Goal: Check status: Check status

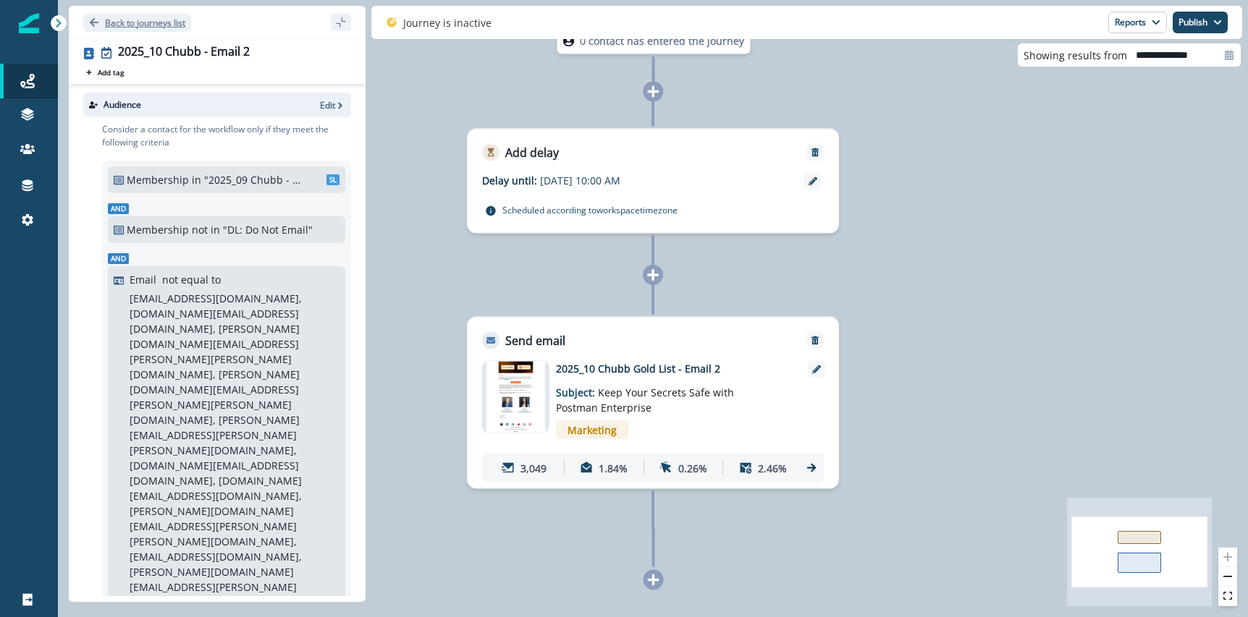
click at [91, 20] on icon "Go back" at bounding box center [94, 22] width 9 height 9
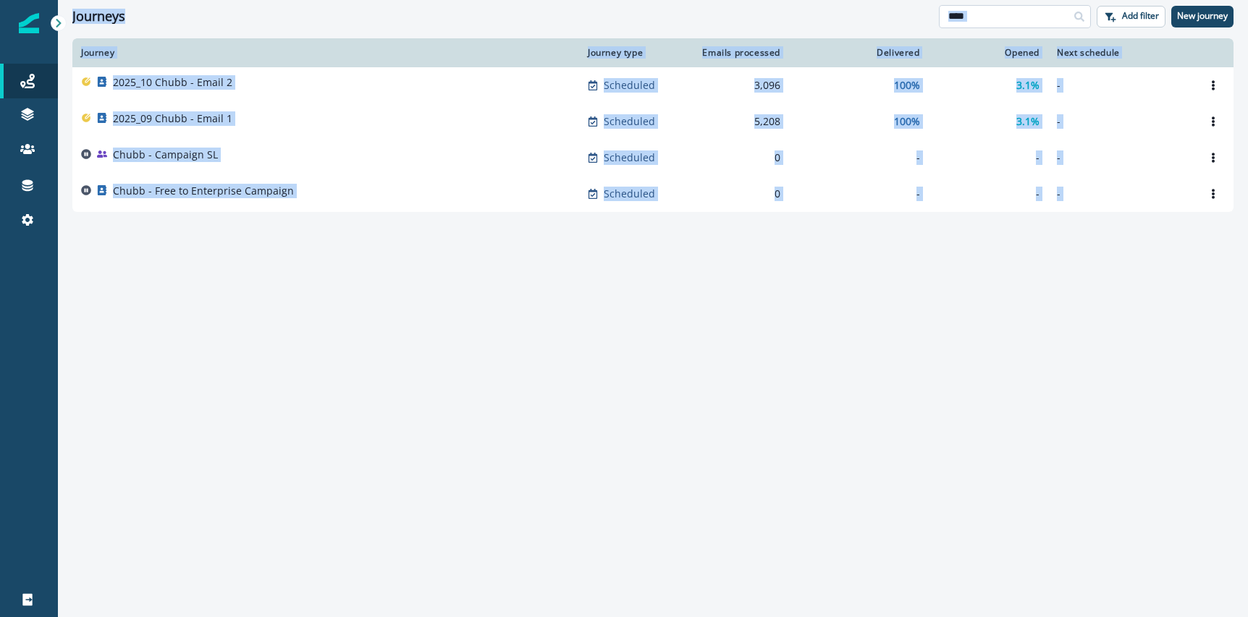
click at [981, 22] on input "****" at bounding box center [1015, 16] width 152 height 23
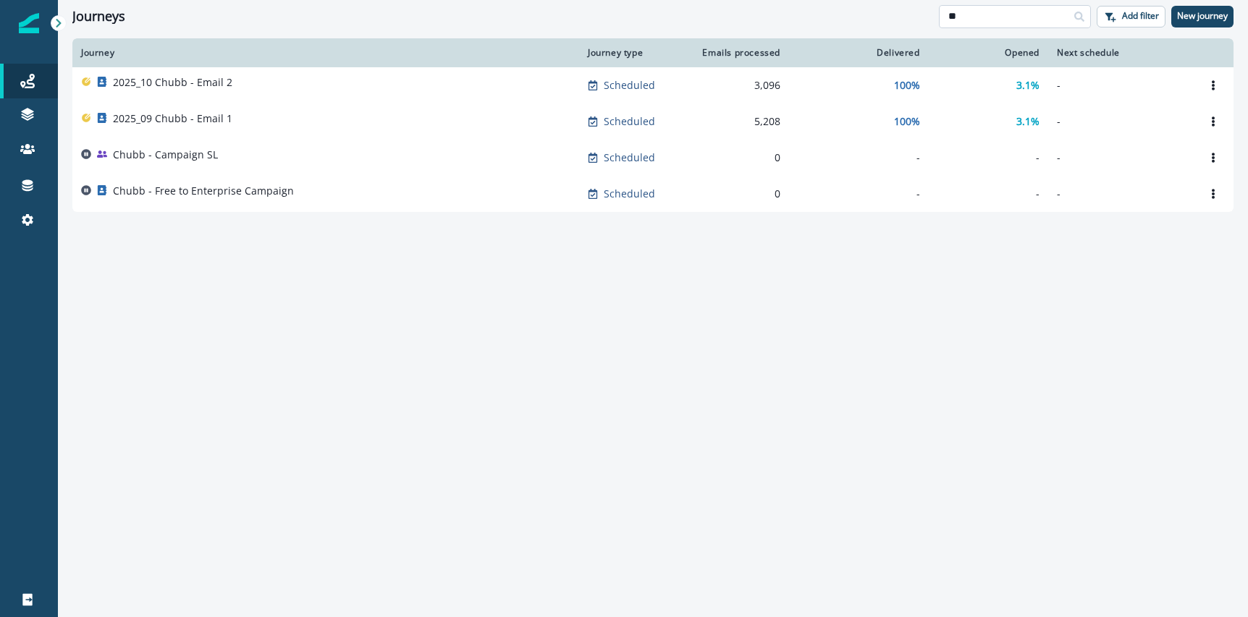
type input "*"
type input "*****"
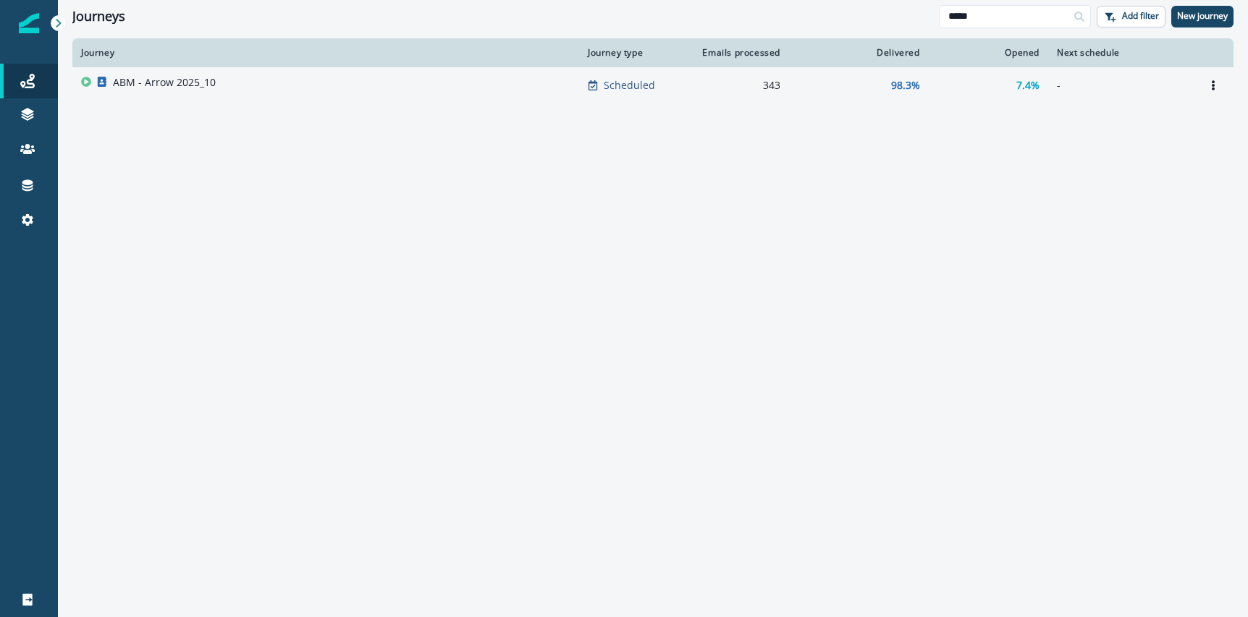
click at [165, 91] on div "ABM - Arrow 2025_10" at bounding box center [164, 85] width 103 height 20
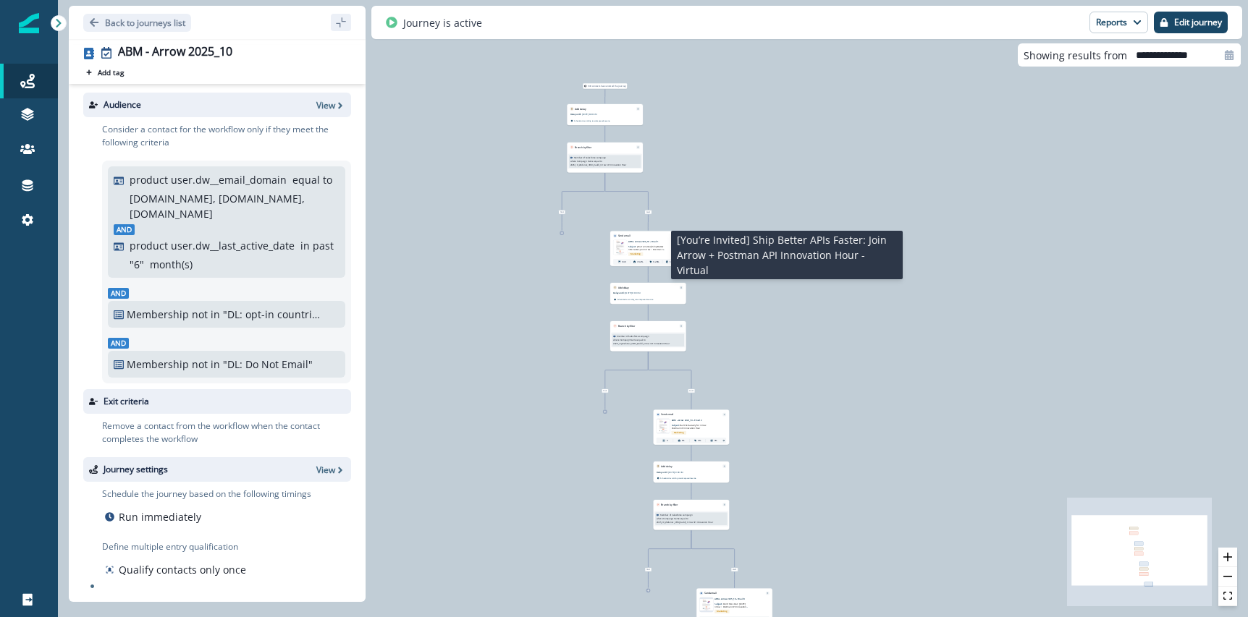
click at [642, 245] on span "[You’re Invited] Ship Better APIs Faster: Join Arrow + Postman API Innovation H…" at bounding box center [646, 249] width 37 height 9
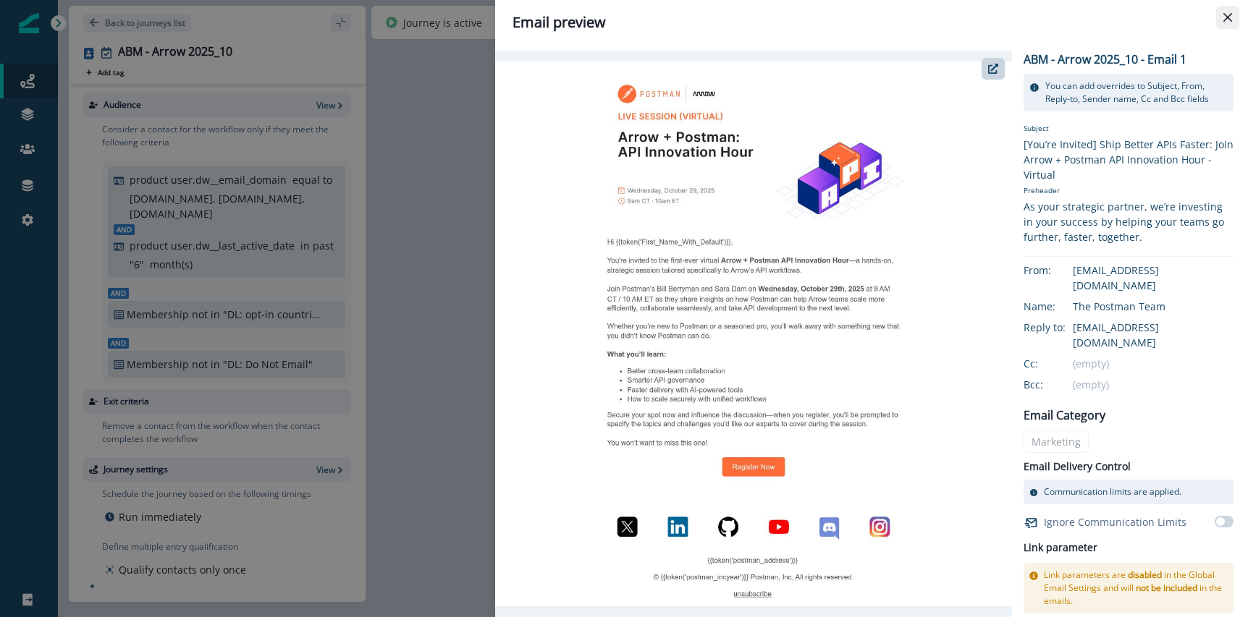
click at [1226, 13] on icon "Close" at bounding box center [1227, 17] width 9 height 9
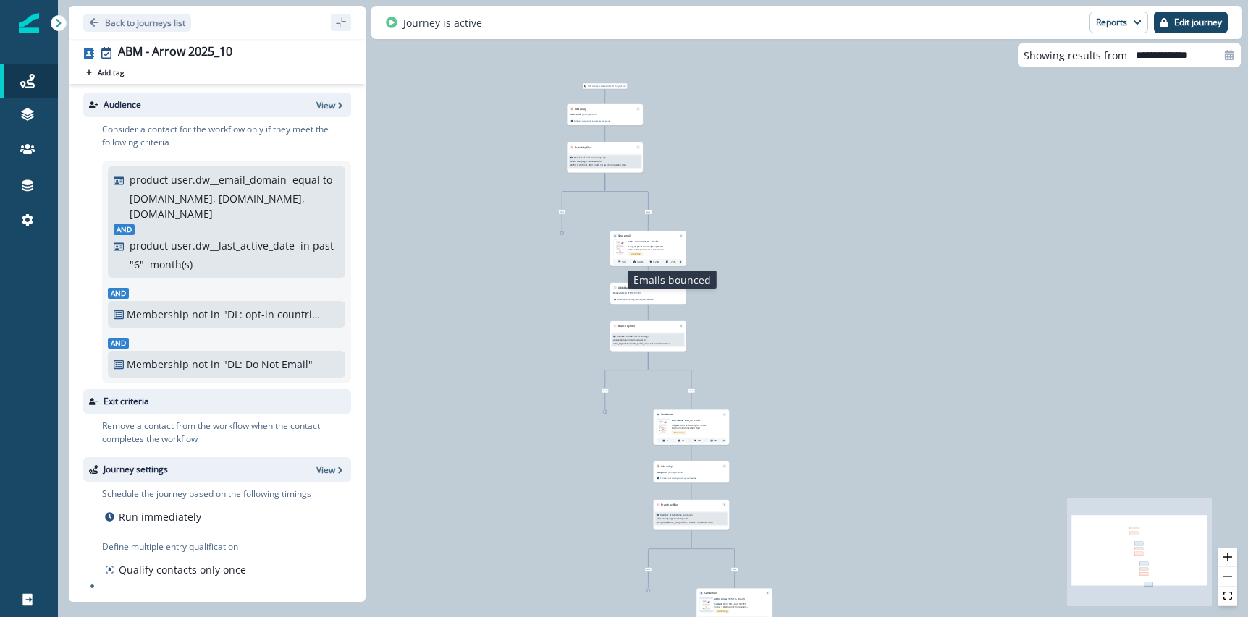
click at [663, 259] on div "1.75%" at bounding box center [670, 262] width 15 height 6
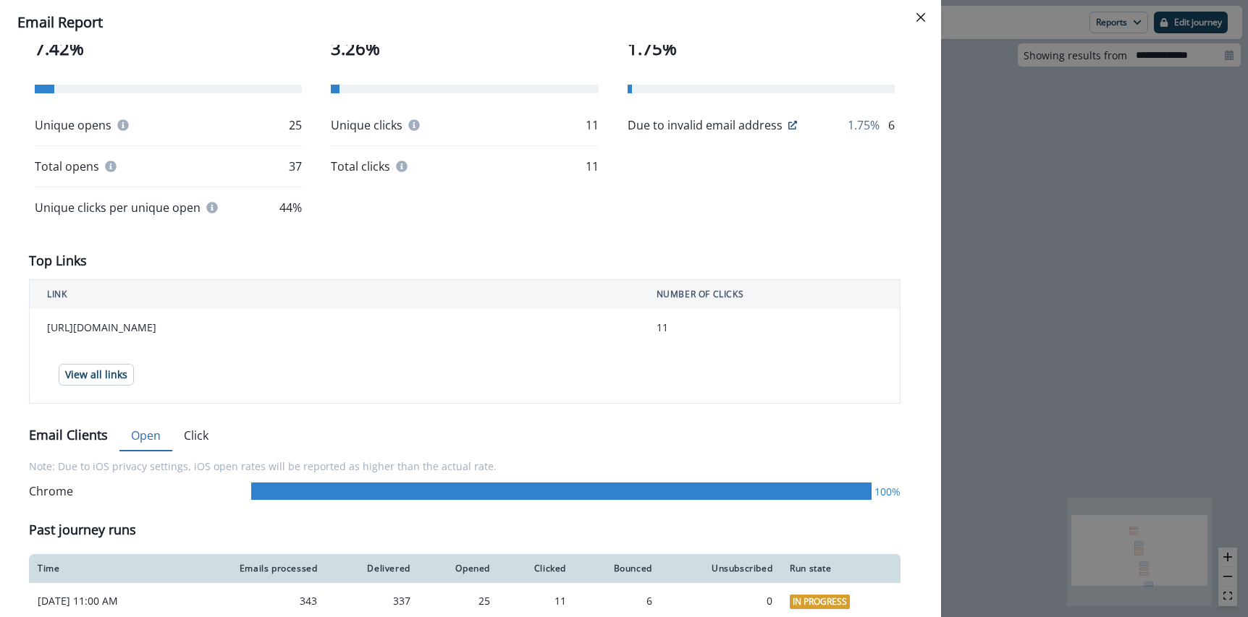
scroll to position [316, 0]
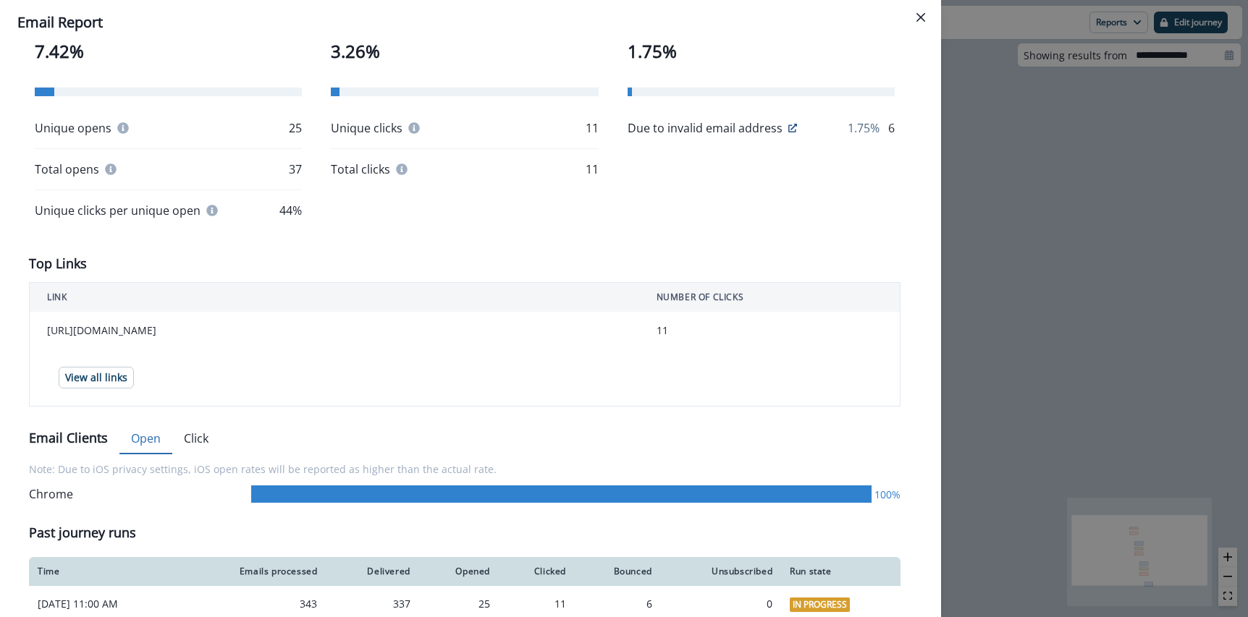
click at [185, 442] on button "Click" at bounding box center [196, 439] width 48 height 30
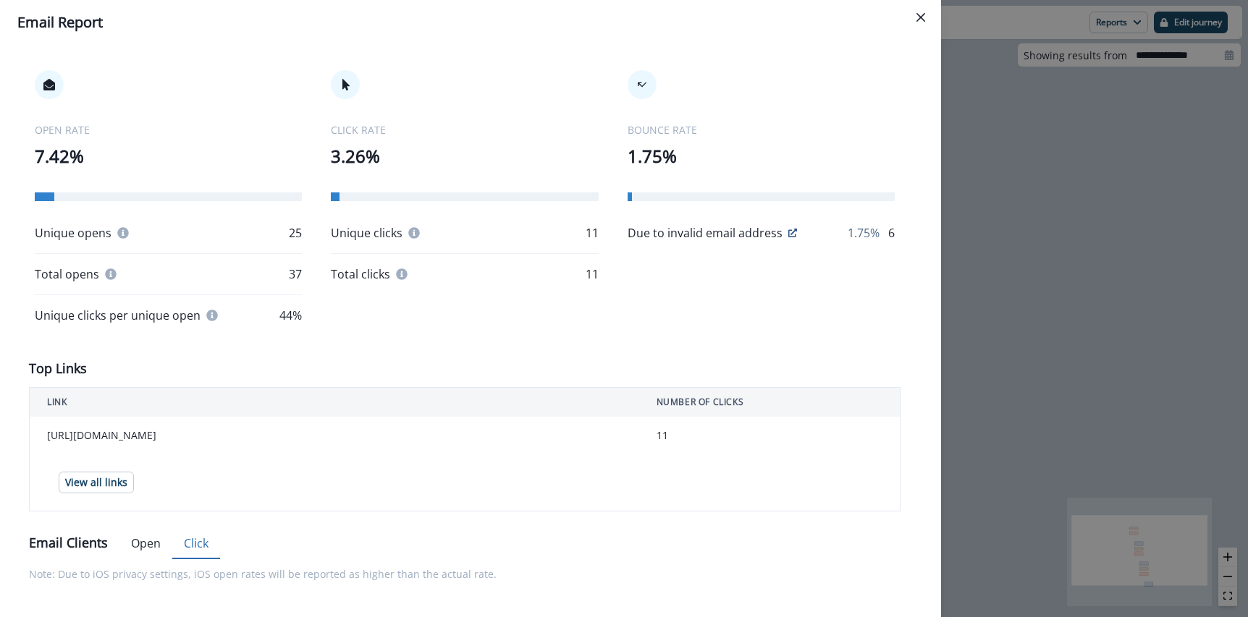
scroll to position [197, 0]
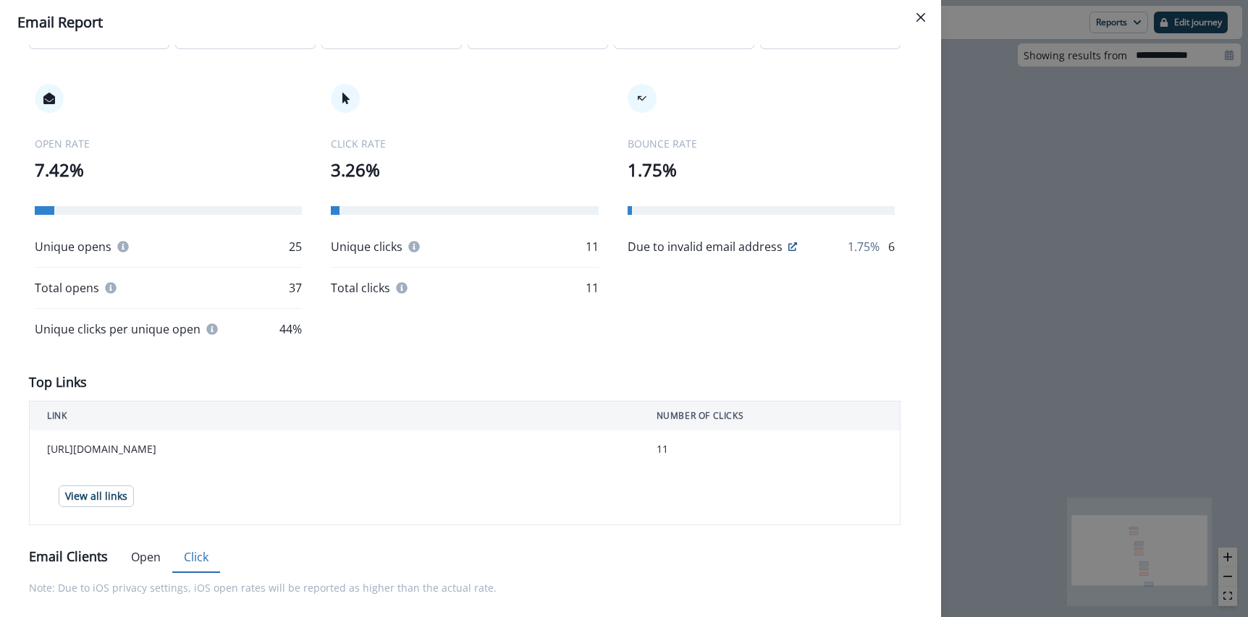
click at [489, 238] on div "Unique clicks 11" at bounding box center [464, 246] width 267 height 17
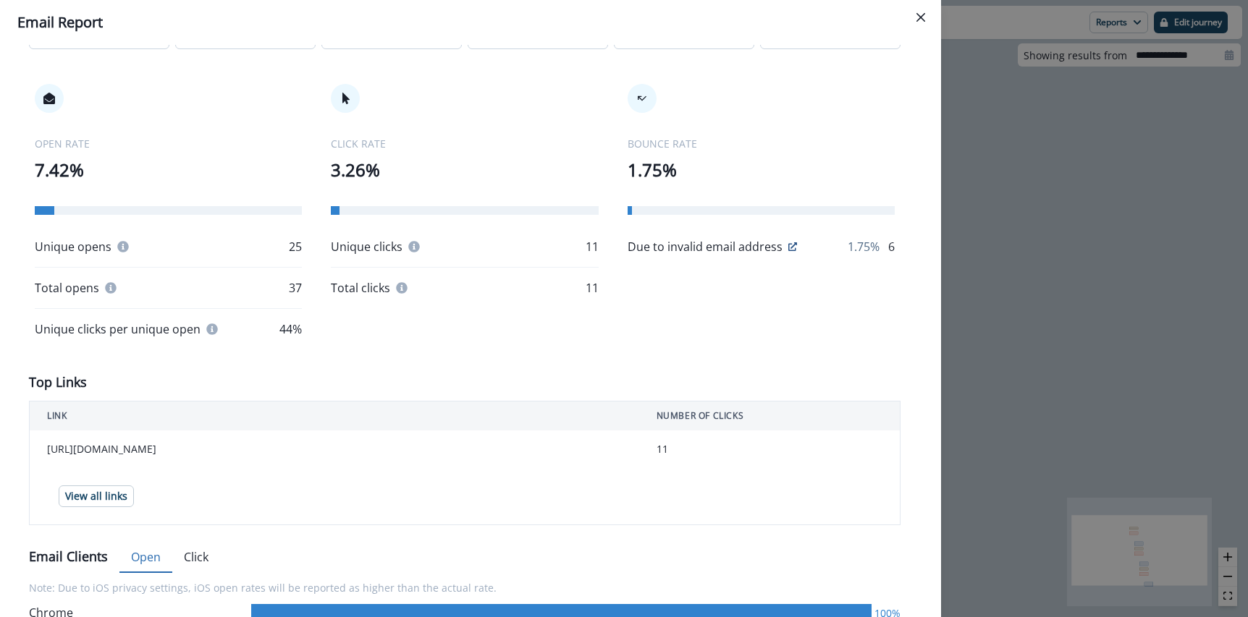
click at [155, 553] on button "Open" at bounding box center [145, 558] width 53 height 30
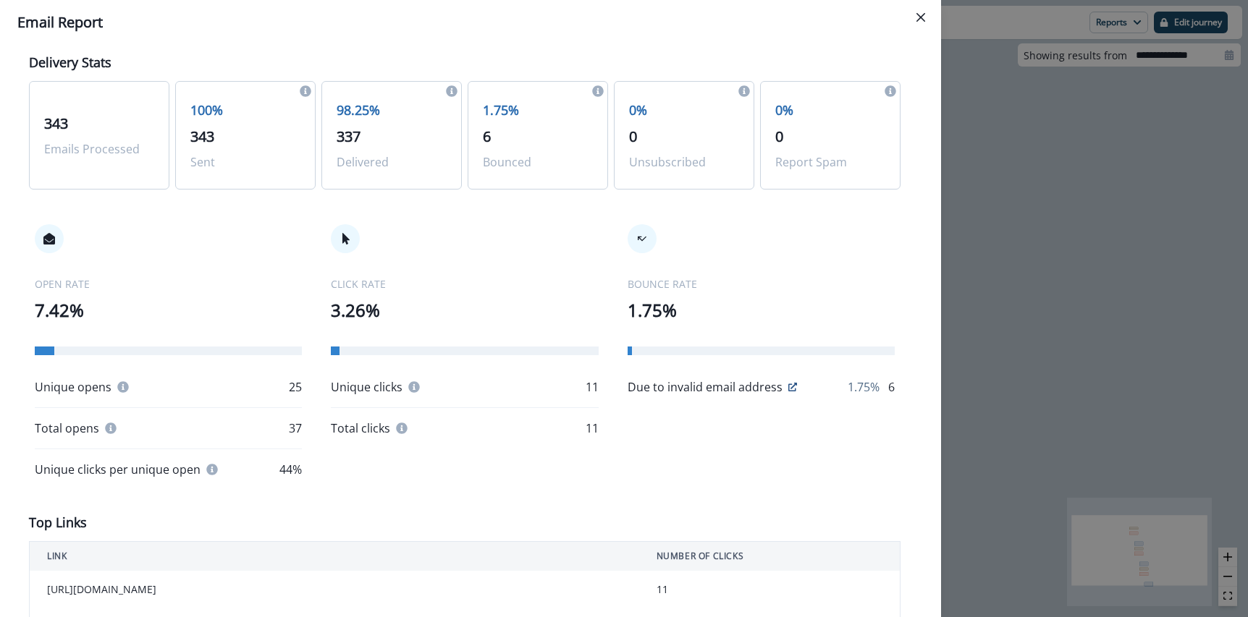
scroll to position [0, 0]
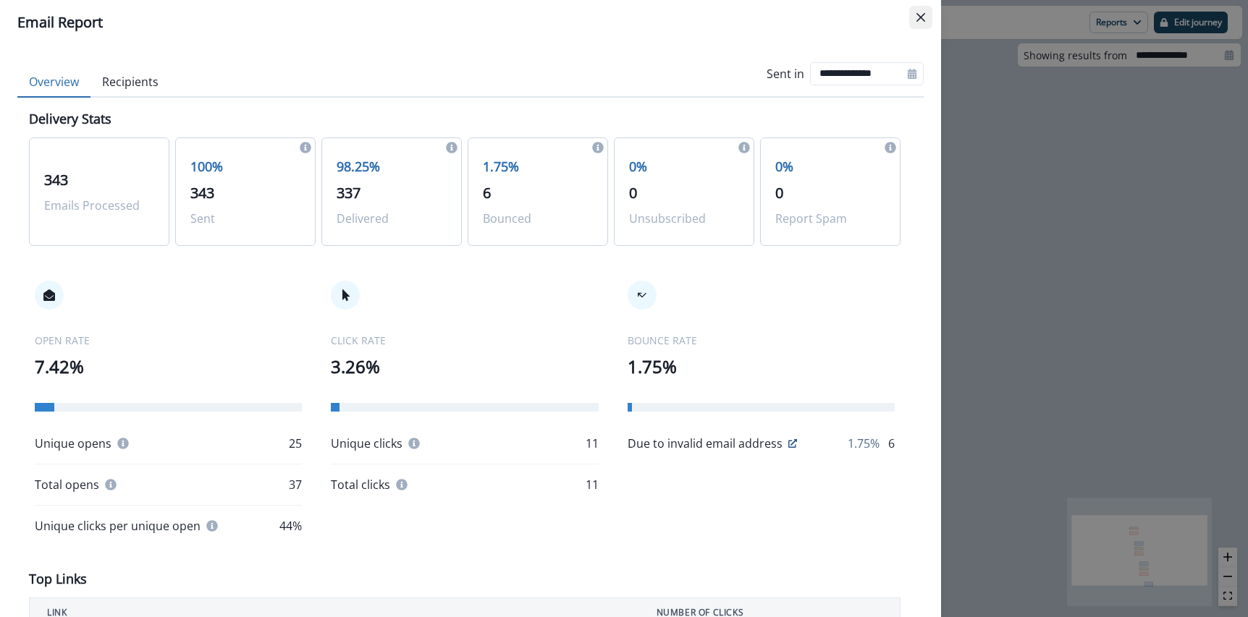
click at [921, 17] on icon "Close" at bounding box center [920, 17] width 9 height 9
